Goal: Check status: Check status

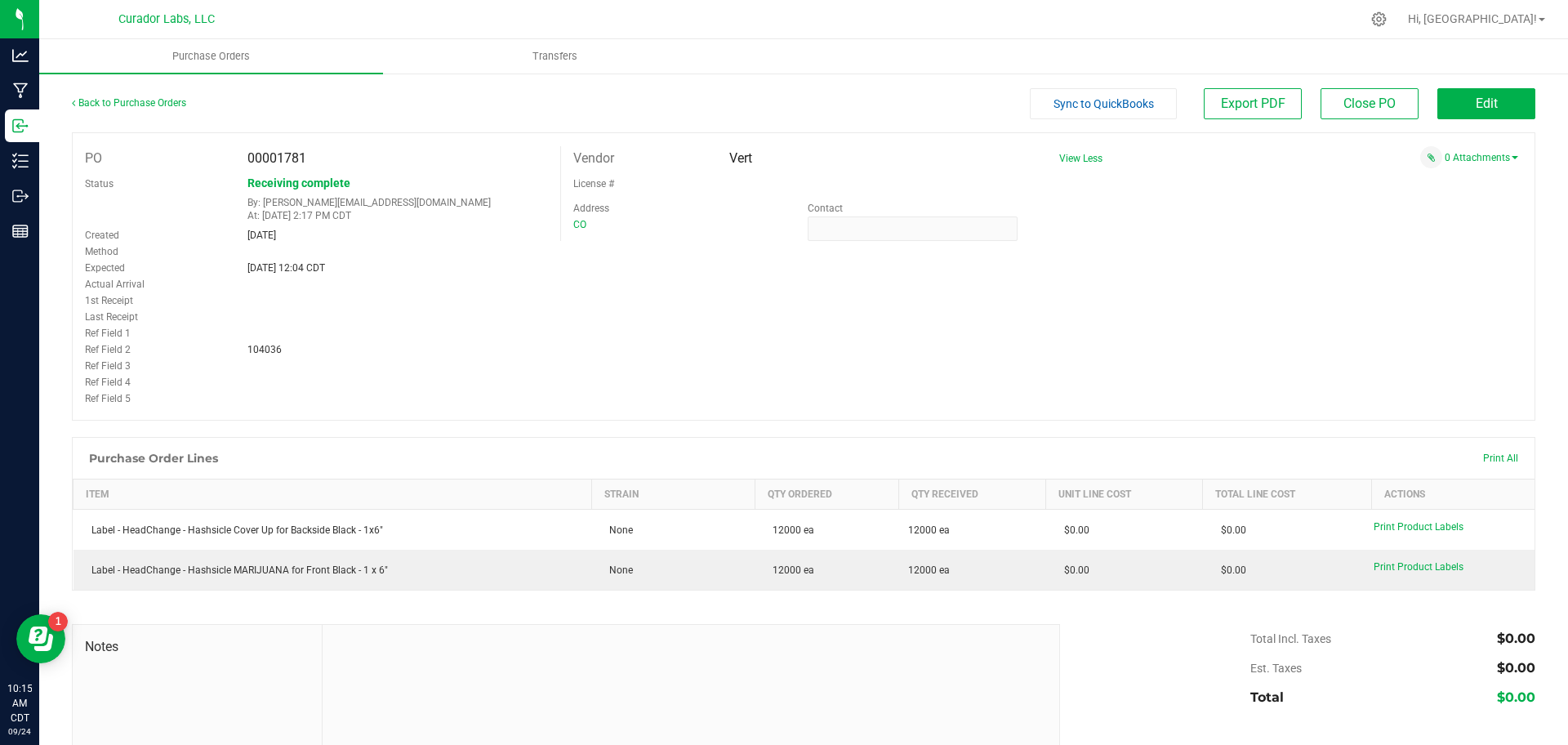
click at [99, 110] on div "Back to Purchase Orders" at bounding box center [254, 102] width 366 height 29
click at [101, 109] on div "Back to Purchase Orders" at bounding box center [254, 102] width 366 height 29
click at [108, 104] on link "Back to Purchase Orders" at bounding box center [129, 103] width 114 height 11
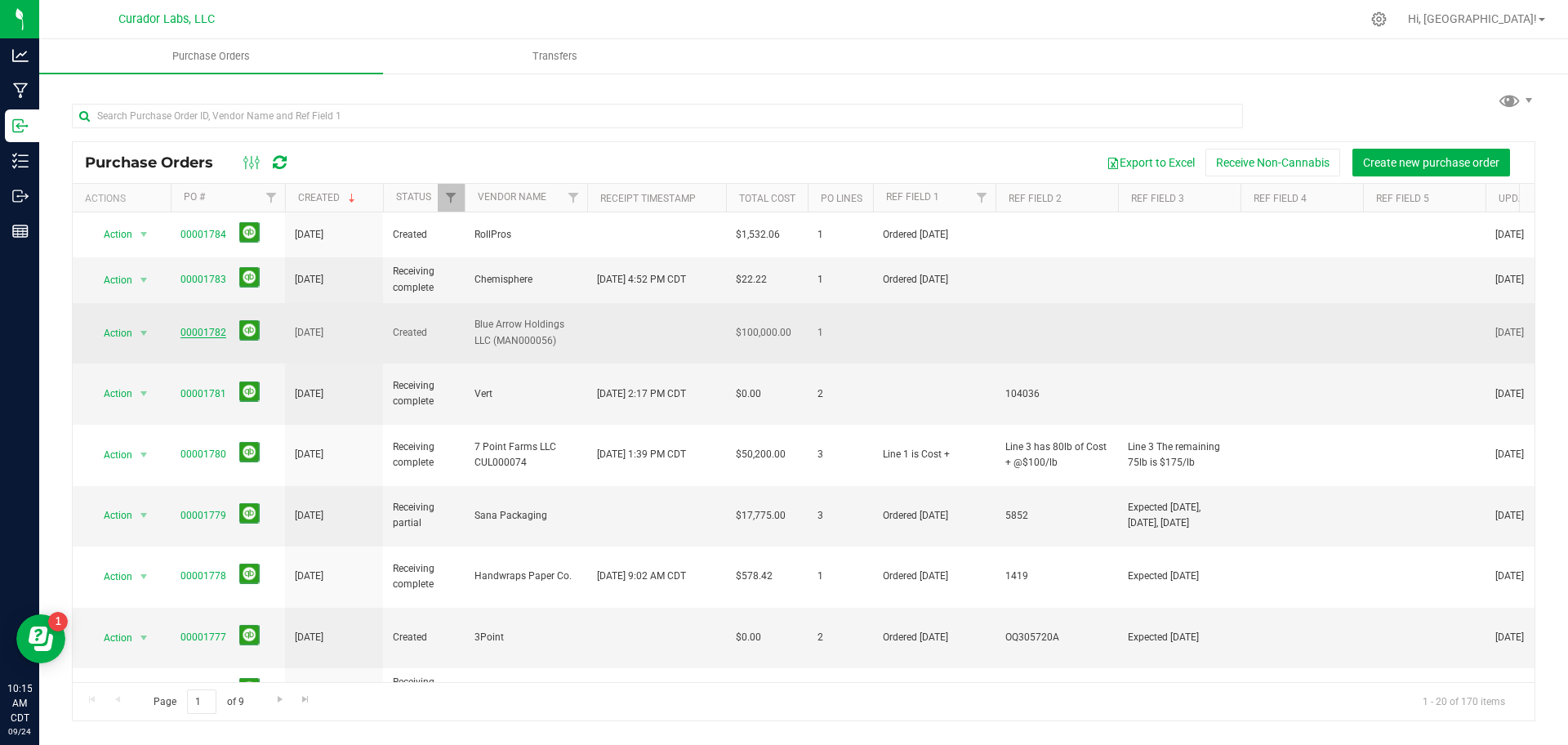
click at [200, 326] on link "00001782" at bounding box center [203, 332] width 45 height 11
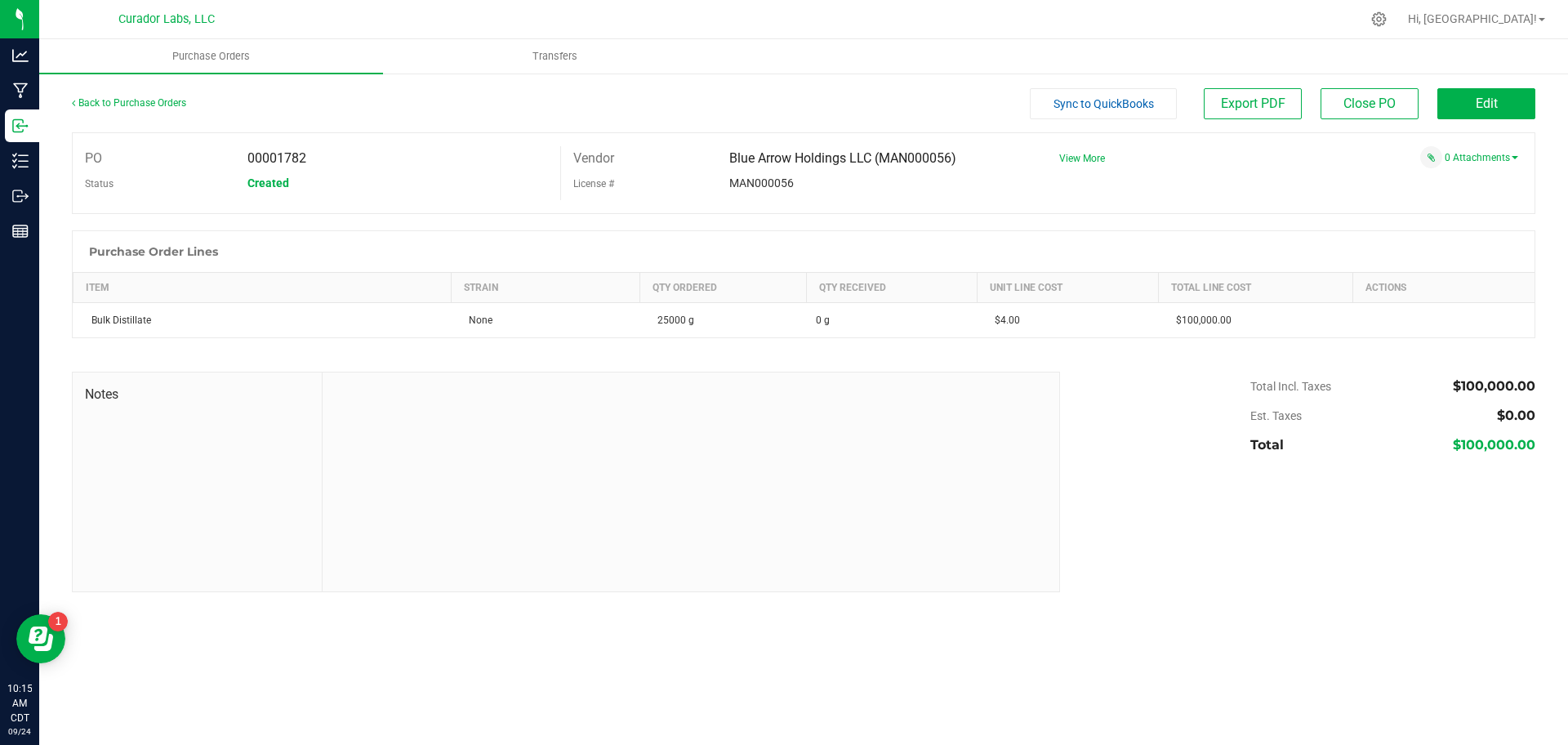
click at [128, 95] on div "Back to Purchase Orders" at bounding box center [254, 102] width 366 height 29
click at [135, 104] on link "Back to Purchase Orders" at bounding box center [129, 103] width 114 height 11
